Goal: Task Accomplishment & Management: Manage account settings

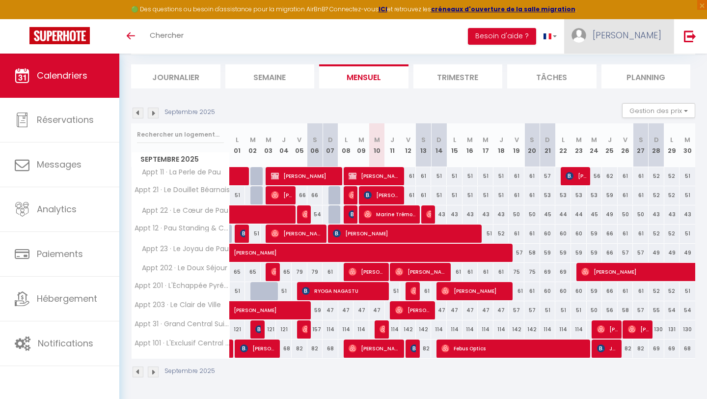
scroll to position [57, 0]
click at [653, 39] on span "[PERSON_NAME]" at bounding box center [626, 35] width 69 height 12
click at [632, 74] on link "Paramètres" at bounding box center [634, 68] width 73 height 17
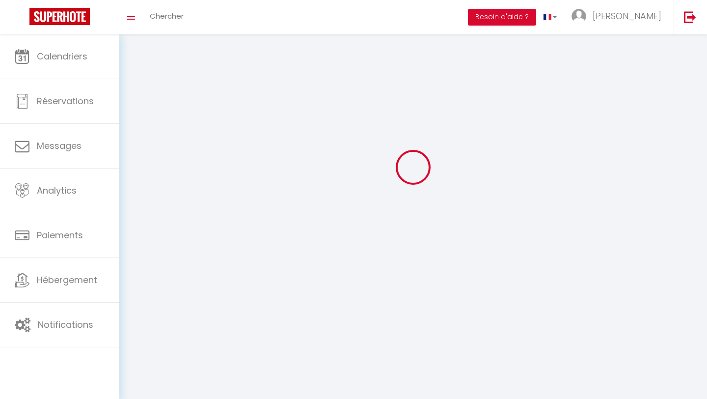
type input "[PERSON_NAME]"
type input "NZE"
type input "0628404980"
type input "[STREET_ADDRESS]"
type input "64230"
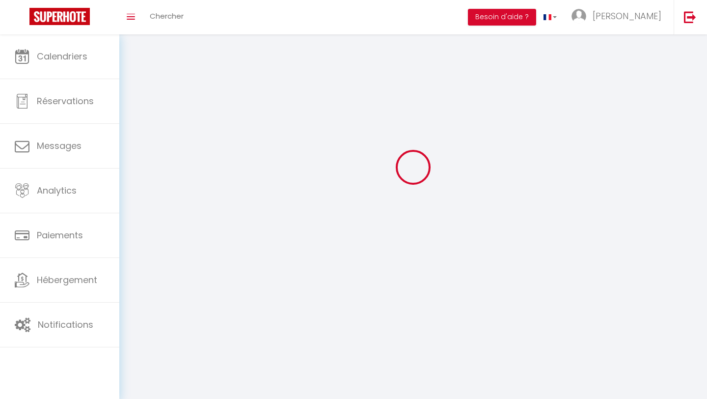
type input "Sauvagnon"
type input "BEVVcM3c9tAGEahIxhcWNDuJf"
type input "8dWffGCf1ihc4EGGWjY3PW15c"
type input "BEVVcM3c9tAGEahIxhcWNDuJf"
type input "8dWffGCf1ihc4EGGWjY3PW15c"
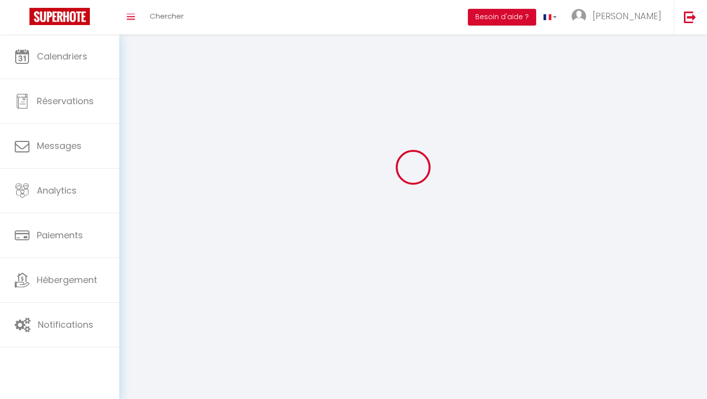
type input "[URL][DOMAIN_NAME]"
select select "28"
select select "fr"
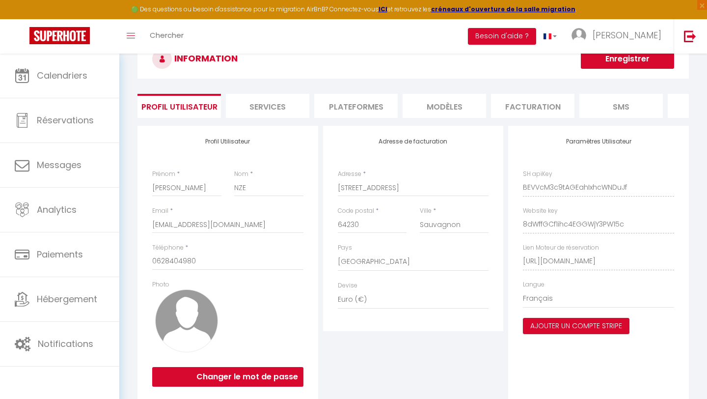
scroll to position [76, 0]
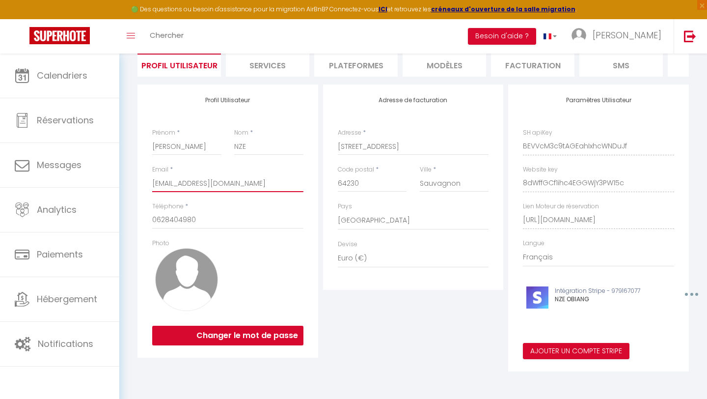
click at [259, 177] on input "[EMAIL_ADDRESS][DOMAIN_NAME]" at bounding box center [227, 183] width 151 height 18
click at [373, 327] on div "Adresse de facturation Adresse * [STREET_ADDRESS] [GEOGRAPHIC_DATA] [GEOGRAPHIC…" at bounding box center [414, 227] width 186 height 287
